Goal: Information Seeking & Learning: Learn about a topic

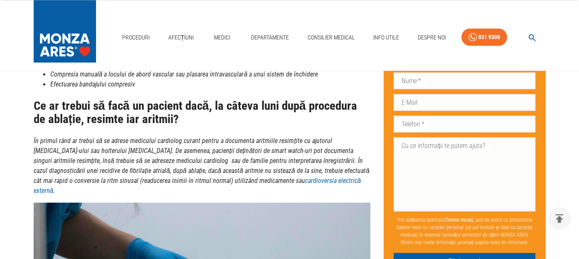
scroll to position [1206, 0]
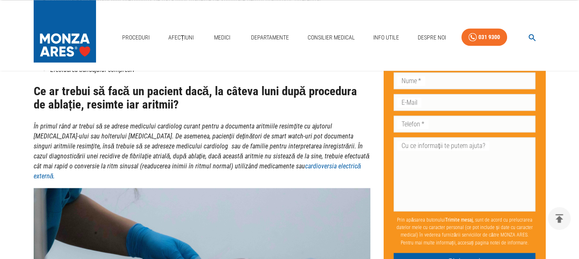
click at [239, 162] on link "cardioversia electrică externă." at bounding box center [198, 171] width 328 height 18
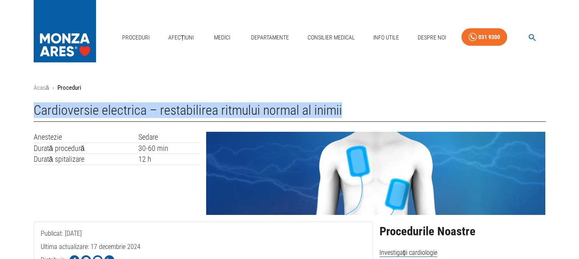
drag, startPoint x: 384, startPoint y: 108, endPoint x: 30, endPoint y: 114, distance: 354.4
copy h1 "Cardioversie electrica – restabilirea ritmului normal al inimii"
